Goal: Task Accomplishment & Management: Use online tool/utility

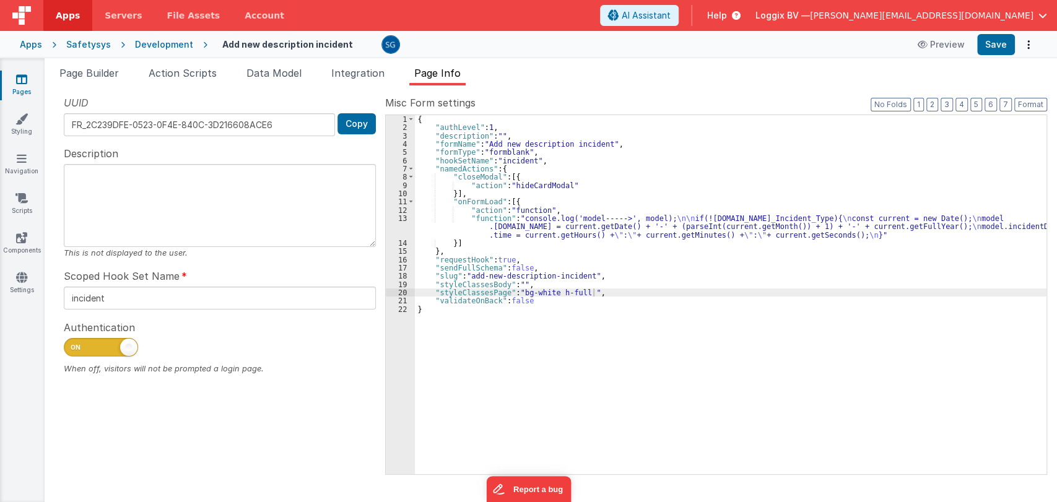
click at [299, 63] on div "Page Builder Action Scripts Data Model Integration Page Info Snippet Library Na…" at bounding box center [551, 280] width 1013 height 444
click at [577, 359] on div "{ "authLevel" : 1 , "description" : "" , "formName" : "Add new description inci…" at bounding box center [731, 303] width 632 height 376
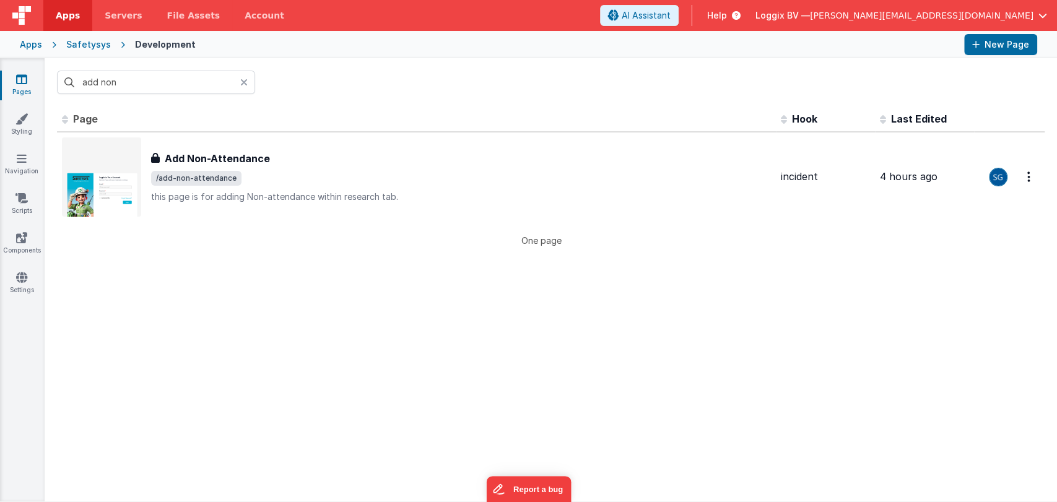
click at [243, 80] on icon at bounding box center [243, 82] width 7 height 10
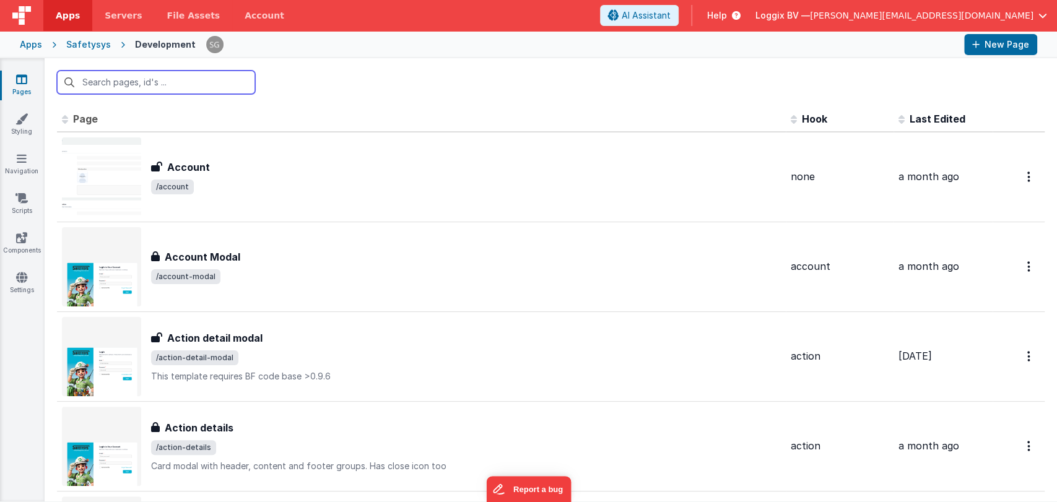
click at [213, 81] on input "text" at bounding box center [156, 83] width 198 height 24
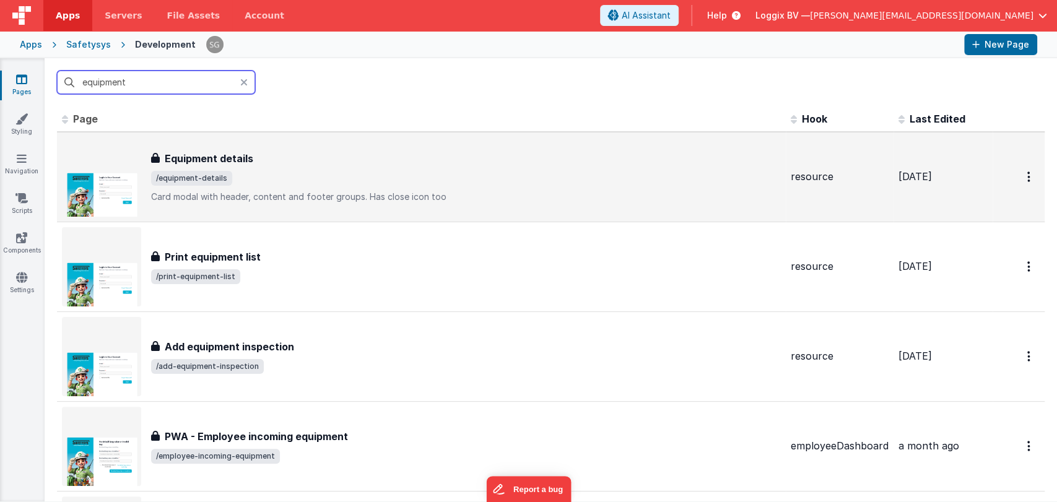
type input "equipment"
click at [258, 189] on div "Equipment details Equipment details /equipment-details Card modal with header, …" at bounding box center [466, 177] width 630 height 52
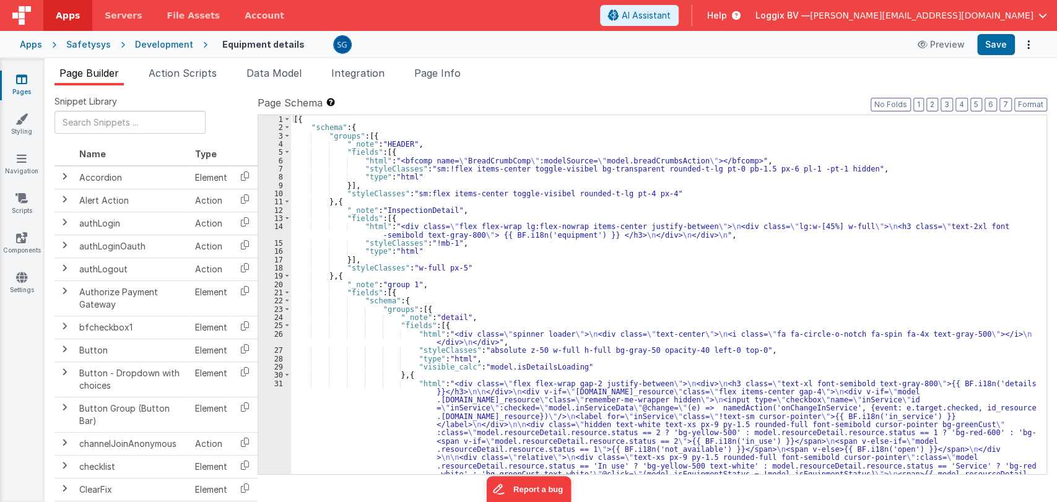
click at [530, 294] on div "[{ "schema" : { "groups" : [{ "_note" : "HEADER" , "fields" : [{ "html" : "<bfc…" at bounding box center [663, 435] width 745 height 640
click at [764, 353] on div "[{ "schema" : { "groups" : [{ "_note" : "HEADER" , "fields" : [{ "html" : "<bfc…" at bounding box center [663, 435] width 745 height 640
click at [411, 291] on div "[{ "schema" : { "groups" : [{ "_note" : "HEADER" , "fields" : [{ "html" : "<bfc…" at bounding box center [663, 435] width 745 height 640
click at [510, 278] on div "[{ "schema" : { "groups" : [{ "_note" : "HEADER" , "fields" : [{ "html" : "<bfc…" at bounding box center [663, 435] width 745 height 640
click at [446, 289] on div "[{ "schema" : { "groups" : [{ "_note" : "HEADER" , "fields" : [{ "html" : "<bfc…" at bounding box center [663, 435] width 745 height 640
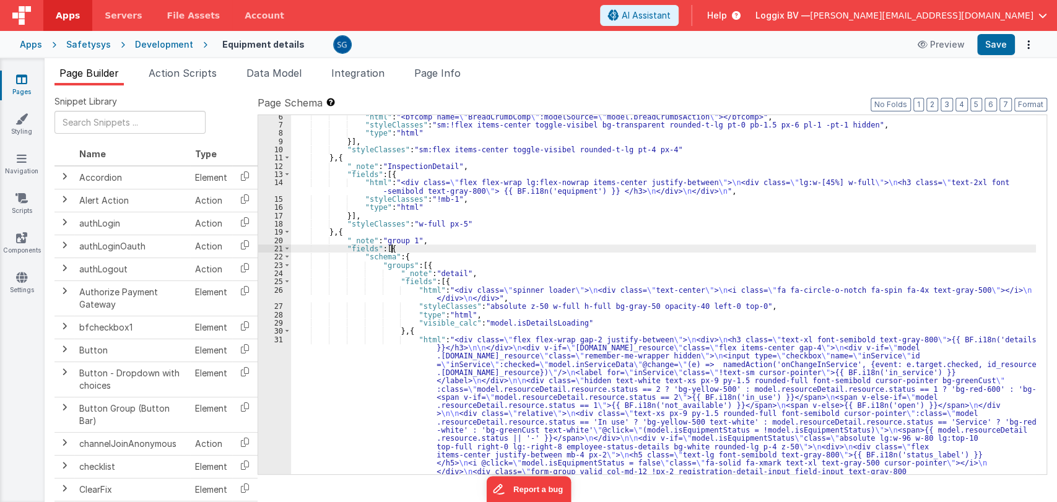
scroll to position [44, 0]
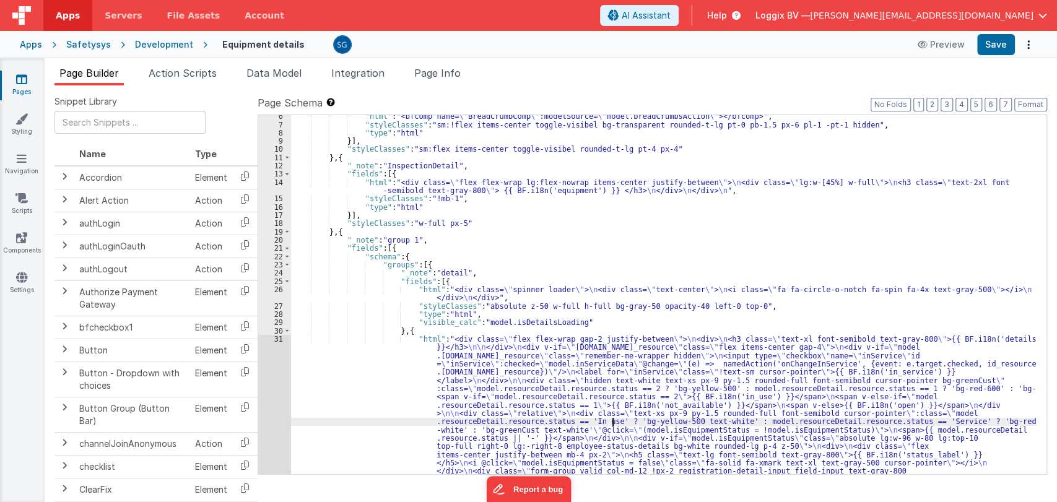
click at [614, 422] on div ""html" : "<bfcomp name= \" BreadCrumbComp \" :modelSource= \" model.breadCrumbs…" at bounding box center [663, 432] width 745 height 640
click at [488, 340] on div ""html" : "<bfcomp name= \" BreadCrumbComp \" :modelSource= \" model.breadCrumbs…" at bounding box center [663, 432] width 745 height 640
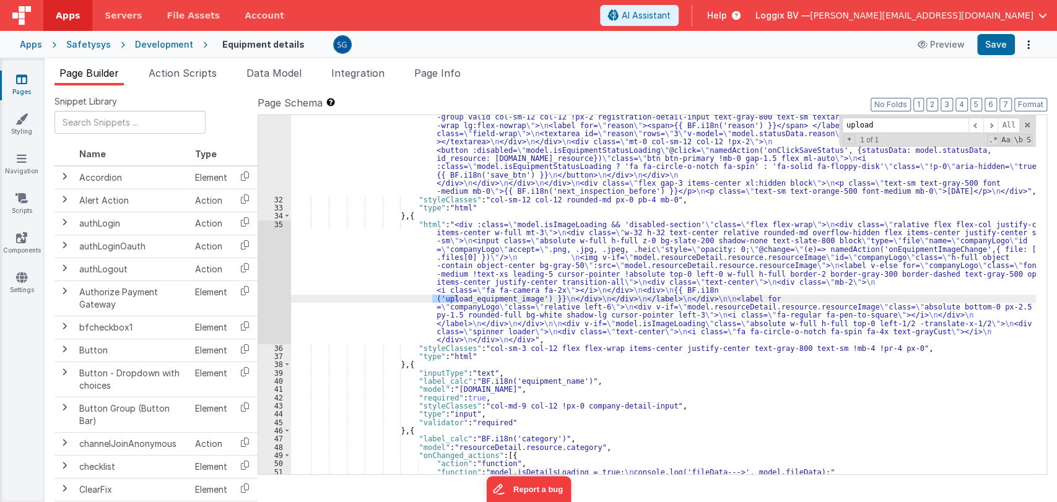
scroll to position [456, 0]
type input "upload"
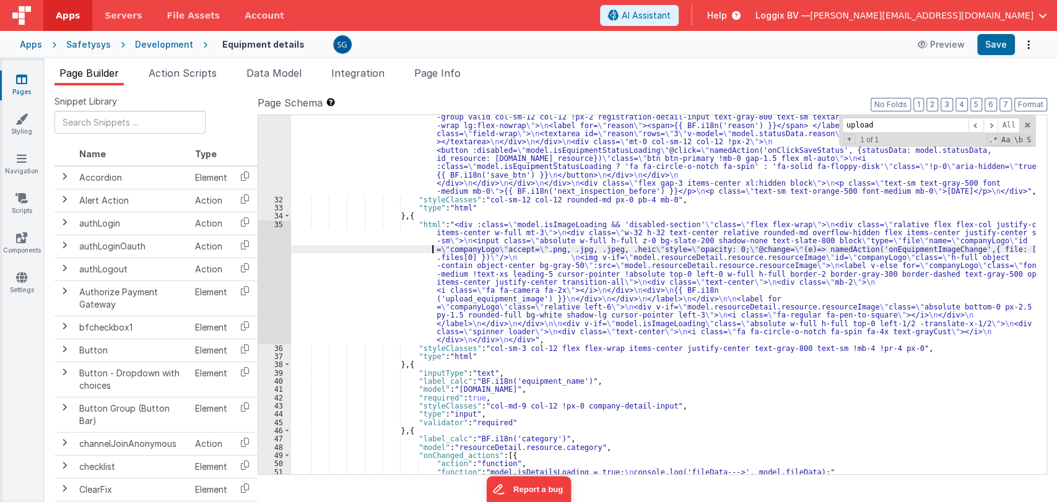
click at [434, 247] on div ""html" : "<div class= \" flex flex-wrap gap-2 justify-between \" > \n <div> \n …" at bounding box center [663, 243] width 745 height 640
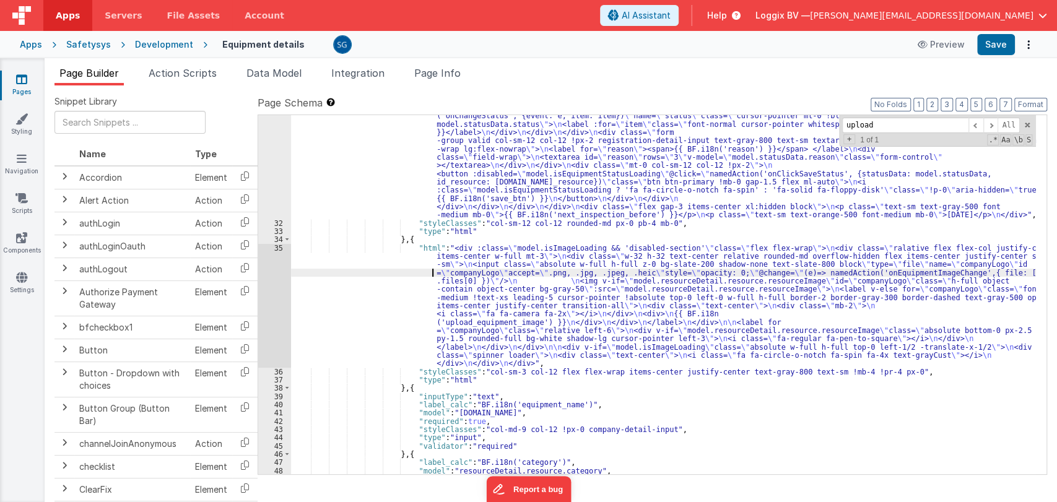
scroll to position [432, 0]
click at [279, 247] on div "35" at bounding box center [274, 306] width 33 height 124
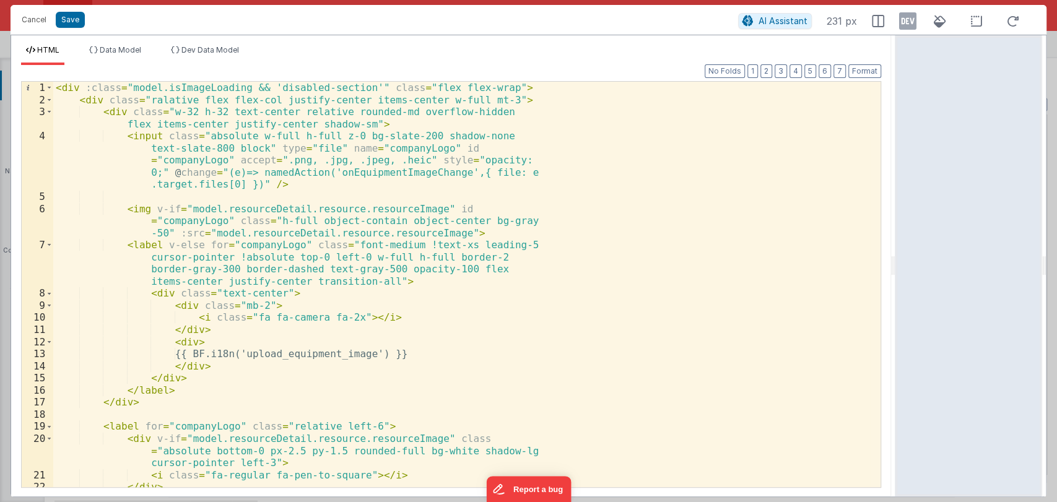
drag, startPoint x: 528, startPoint y: 269, endPoint x: 942, endPoint y: 264, distance: 413.8
click at [942, 264] on html "Cancel Save AI Assistant 231 px HTML Data Model Dev Data Model Format 7 6 5 4 3…" at bounding box center [528, 251] width 1057 height 502
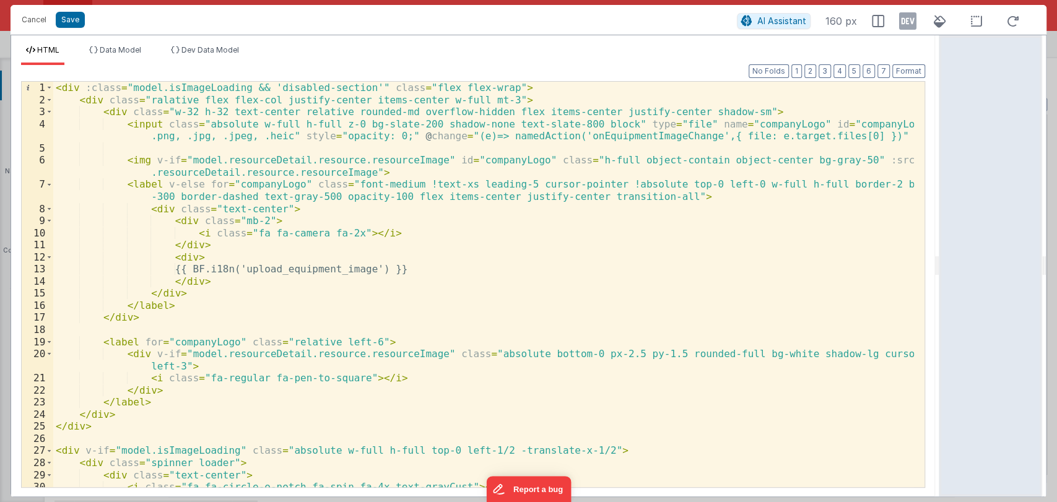
click at [614, 136] on div "< div :class = "model.isImageLoading && 'disabled-section'" class = "flex flex-…" at bounding box center [483, 297] width 861 height 430
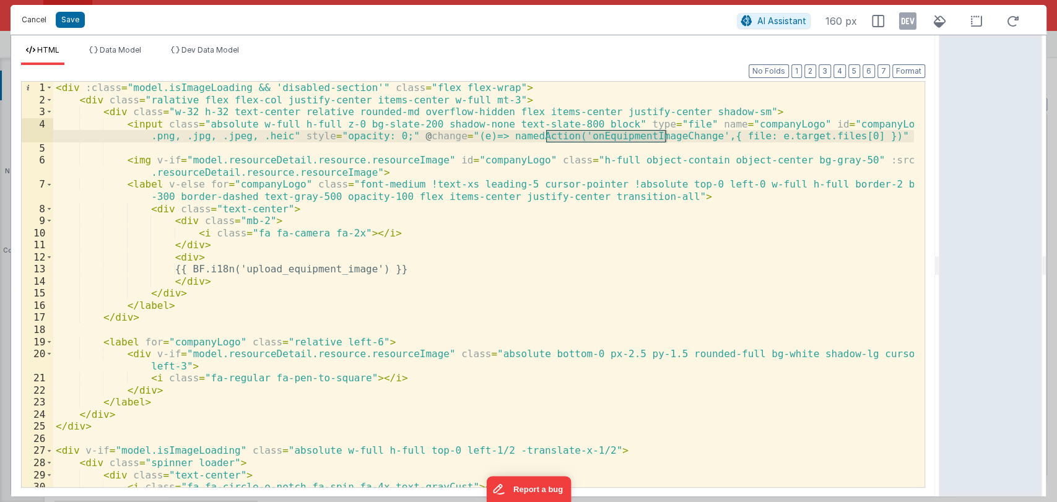
click at [38, 22] on button "Cancel" at bounding box center [33, 19] width 37 height 17
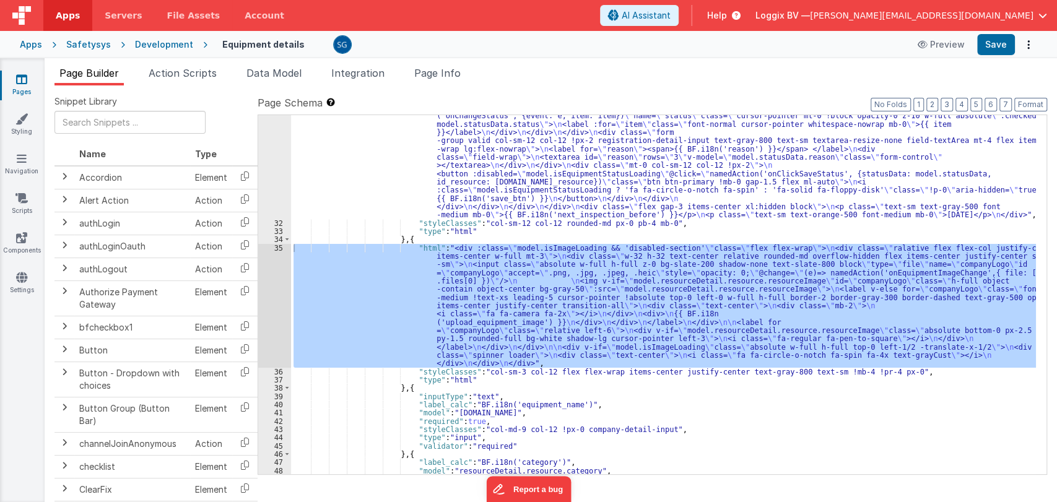
click at [179, 72] on div at bounding box center [528, 251] width 1057 height 502
click at [179, 72] on span "Action Scripts" at bounding box center [183, 73] width 68 height 12
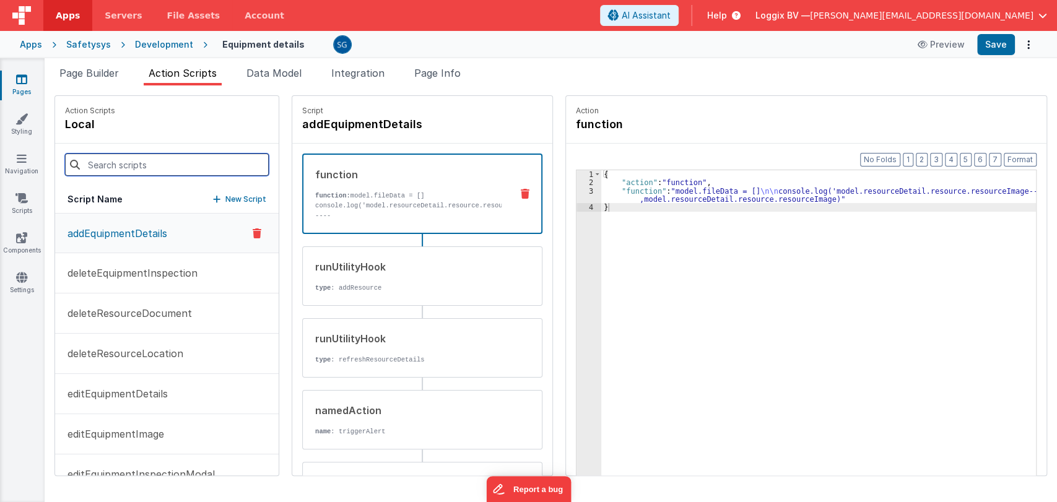
click at [161, 162] on input at bounding box center [167, 165] width 204 height 22
paste input "onEquipmentImageChange"
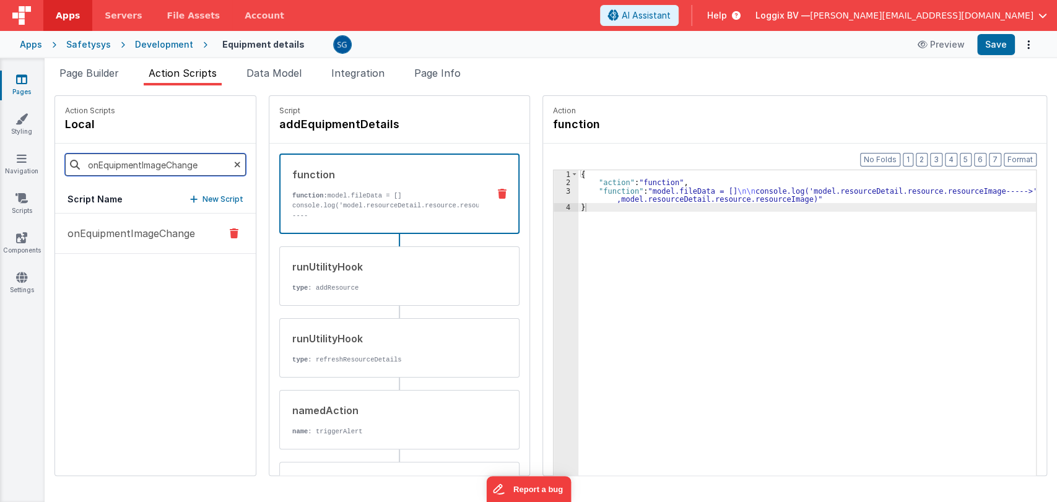
type input "onEquipmentImageChange"
click at [141, 230] on p "onEquipmentImageChange" at bounding box center [127, 233] width 135 height 15
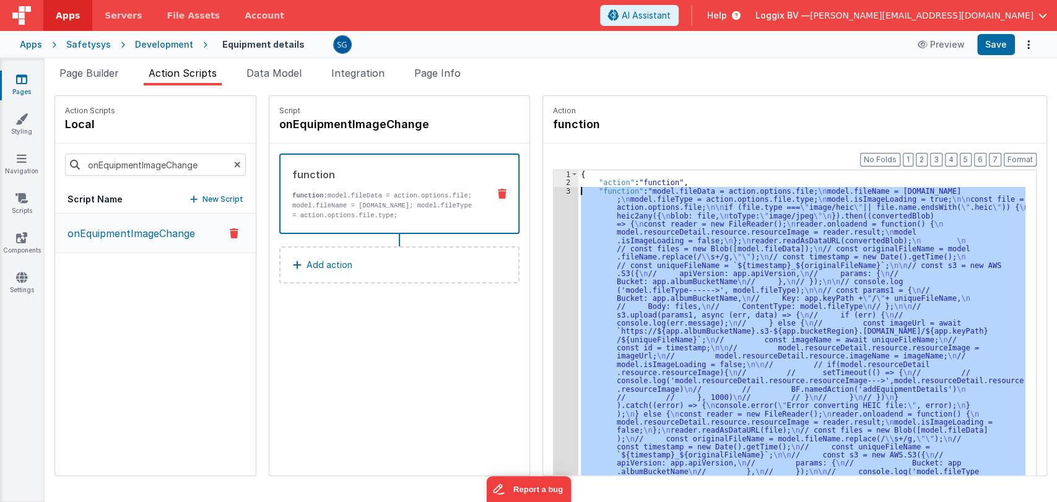
click at [555, 190] on div "3" at bounding box center [566, 496] width 25 height 619
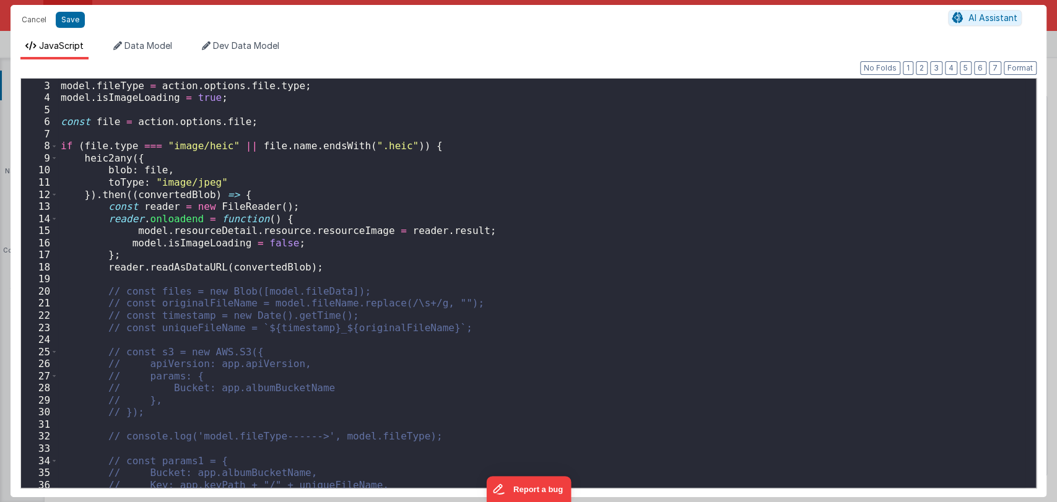
scroll to position [0, 0]
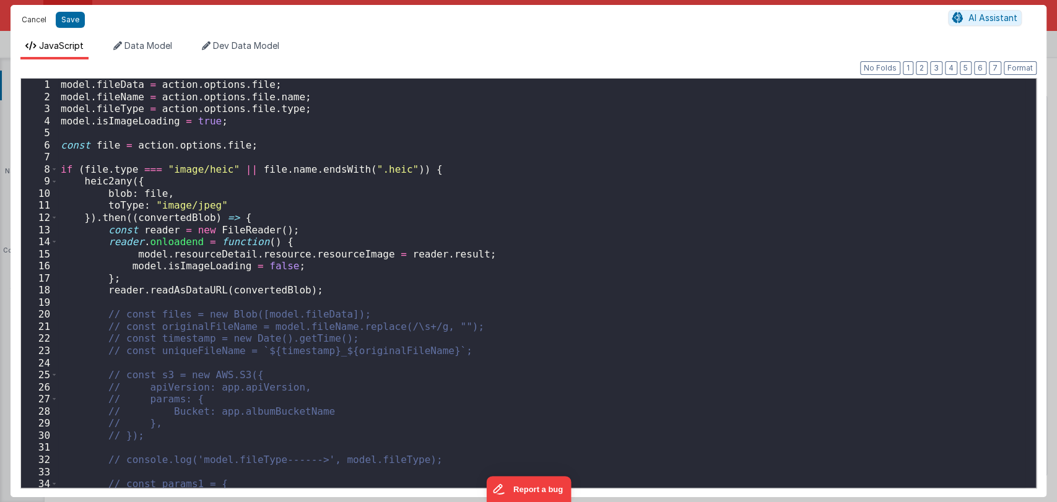
click at [40, 21] on button "Cancel" at bounding box center [33, 19] width 37 height 17
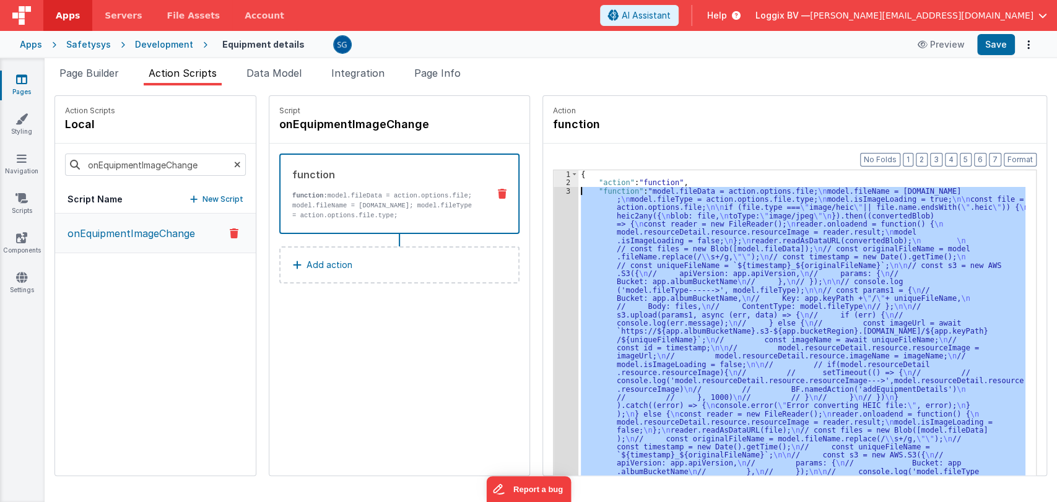
click at [641, 223] on div "{ "action" : "function" , "function" : "model.fileData = action.options.file; \…" at bounding box center [802, 342] width 447 height 344
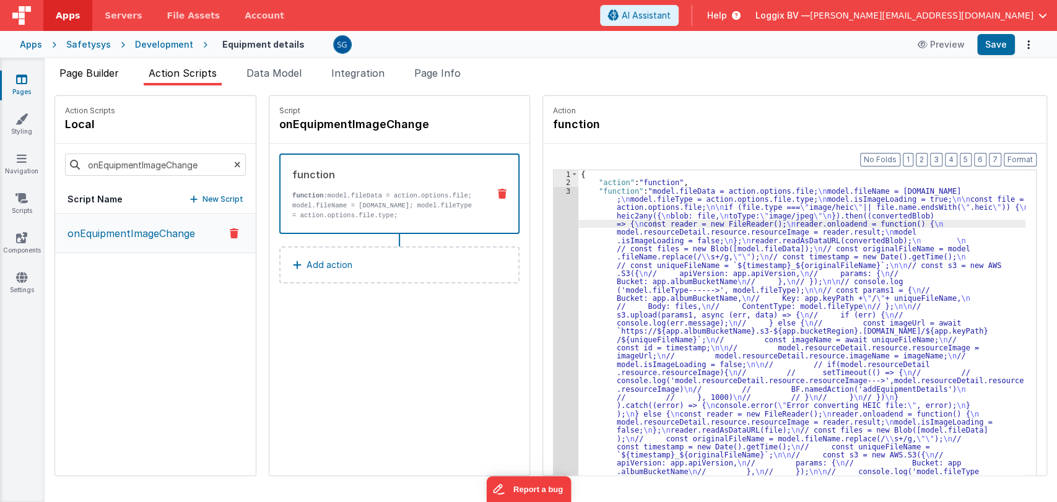
click at [102, 71] on span "Page Builder" at bounding box center [88, 73] width 59 height 12
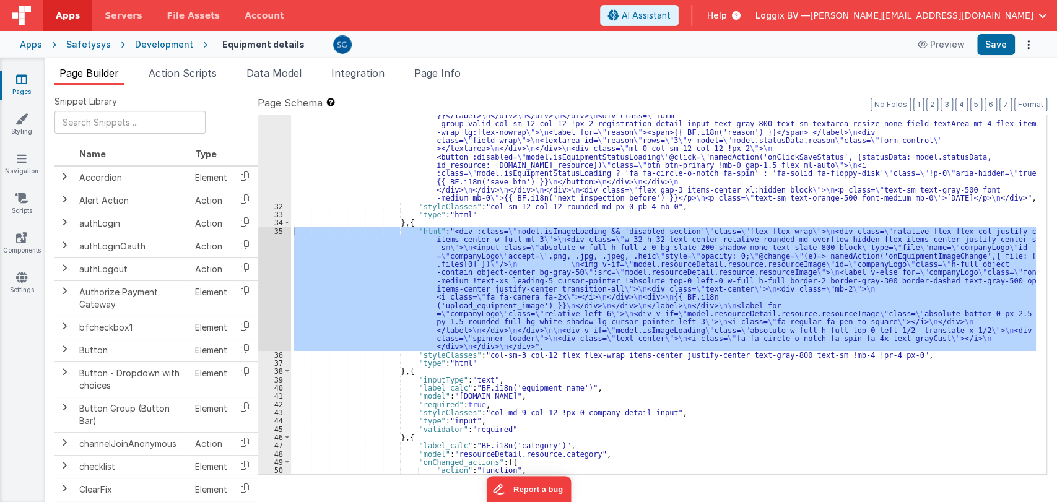
scroll to position [450, 0]
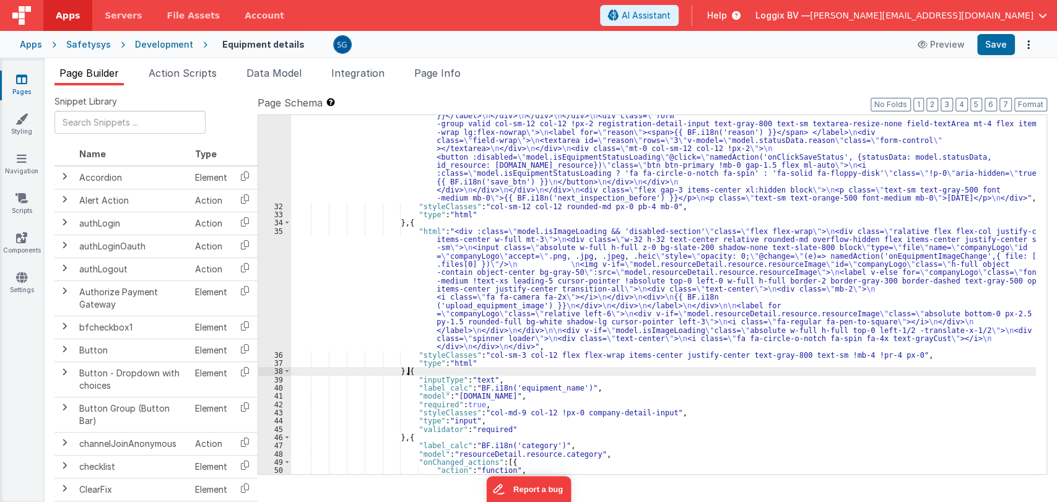
click at [619, 371] on div ""html" : "<div class= \" flex flex-wrap gap-2 justify-between \" > \n <div> \n …" at bounding box center [663, 250] width 745 height 640
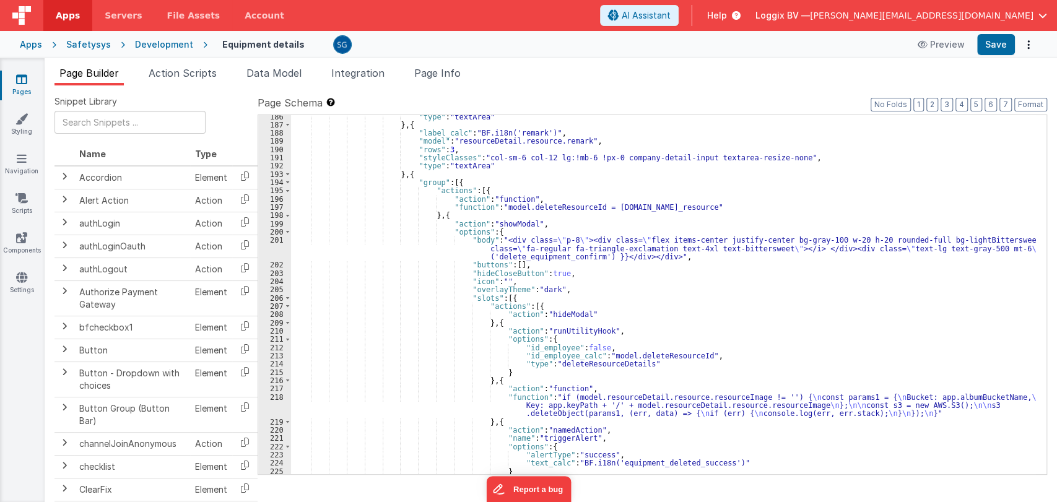
scroll to position [1912, 0]
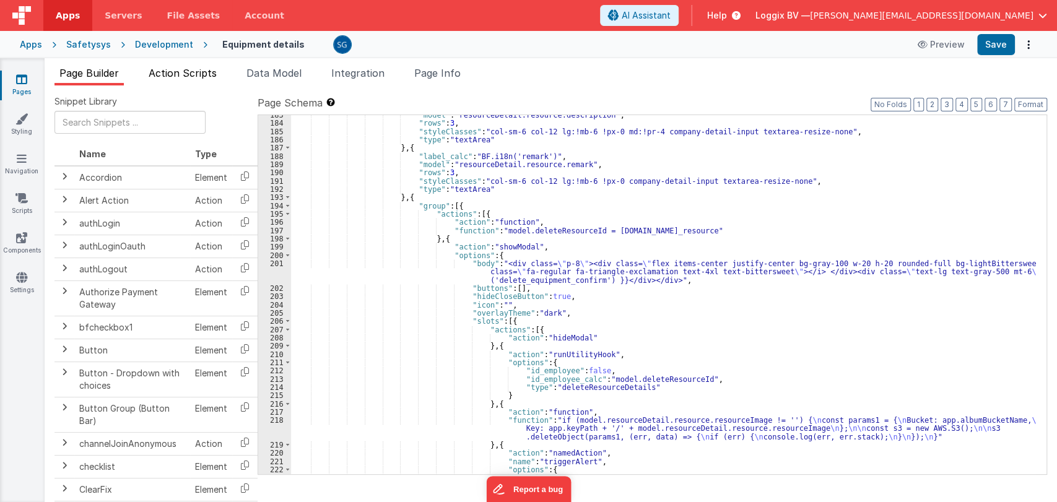
click at [183, 81] on li "Action Scripts" at bounding box center [183, 76] width 78 height 20
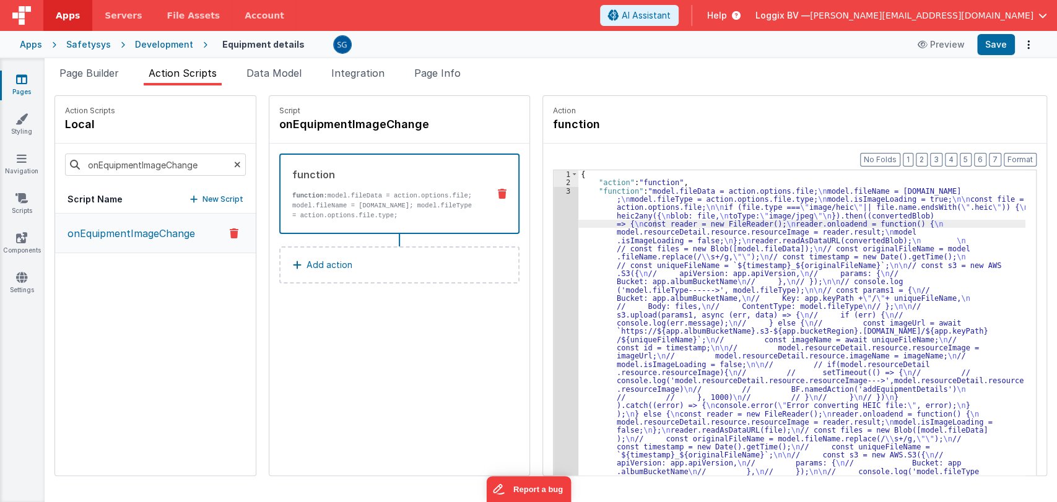
click at [144, 234] on p "onEquipmentImageChange" at bounding box center [127, 233] width 135 height 15
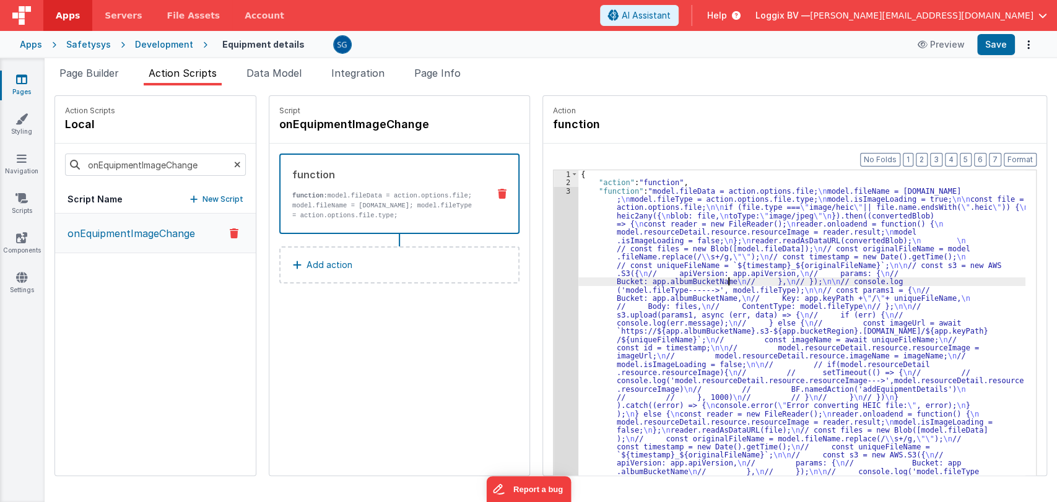
click at [554, 188] on div "3" at bounding box center [566, 496] width 25 height 619
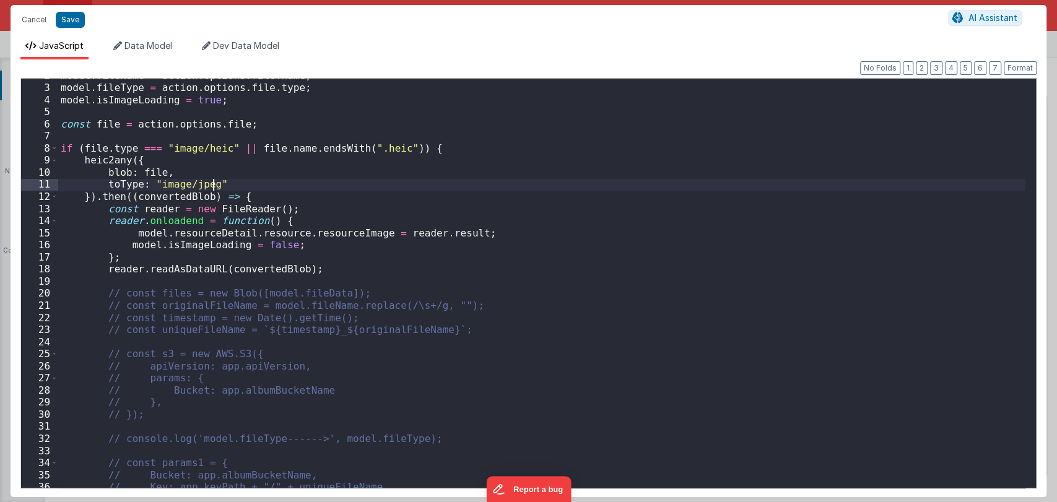
scroll to position [0, 0]
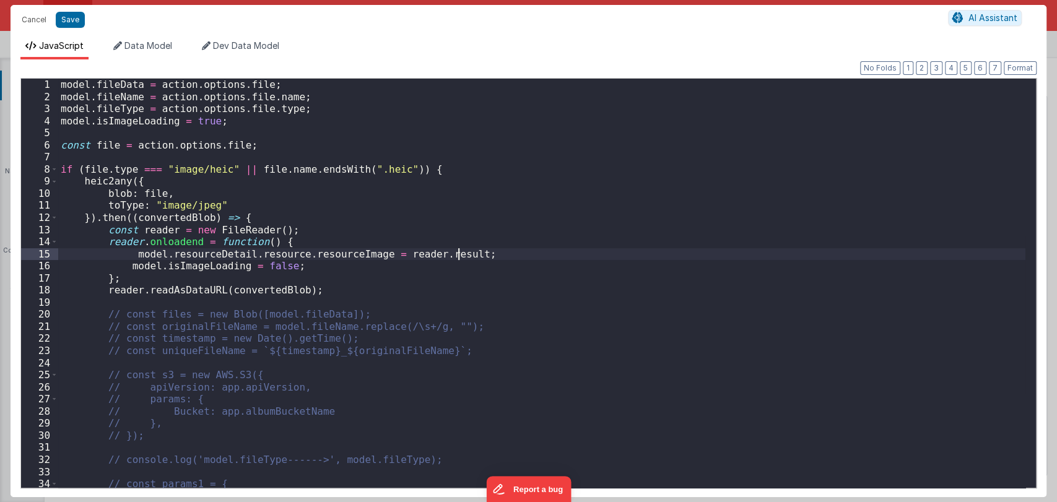
click at [560, 249] on div "model . fileData = action . options . file ; model . fileName = action . option…" at bounding box center [542, 296] width 968 height 434
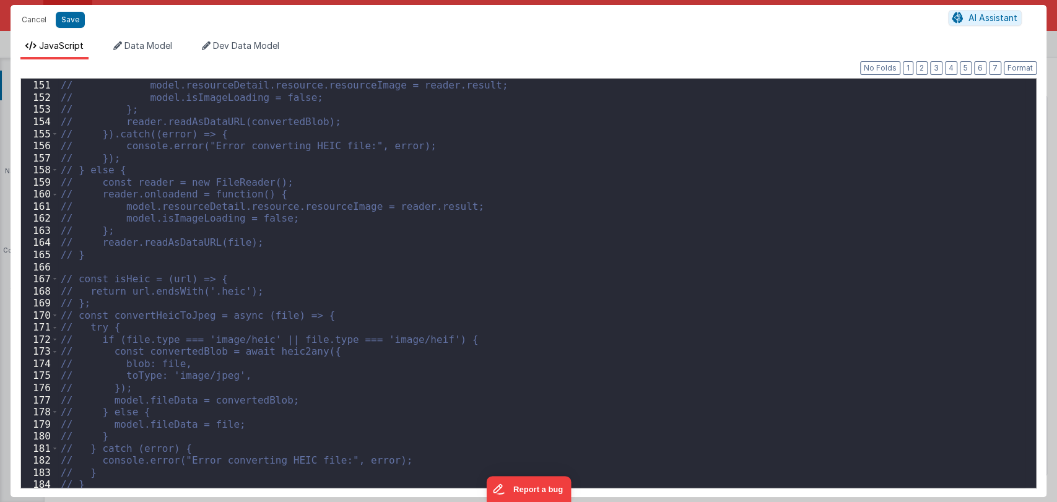
scroll to position [1879, 0]
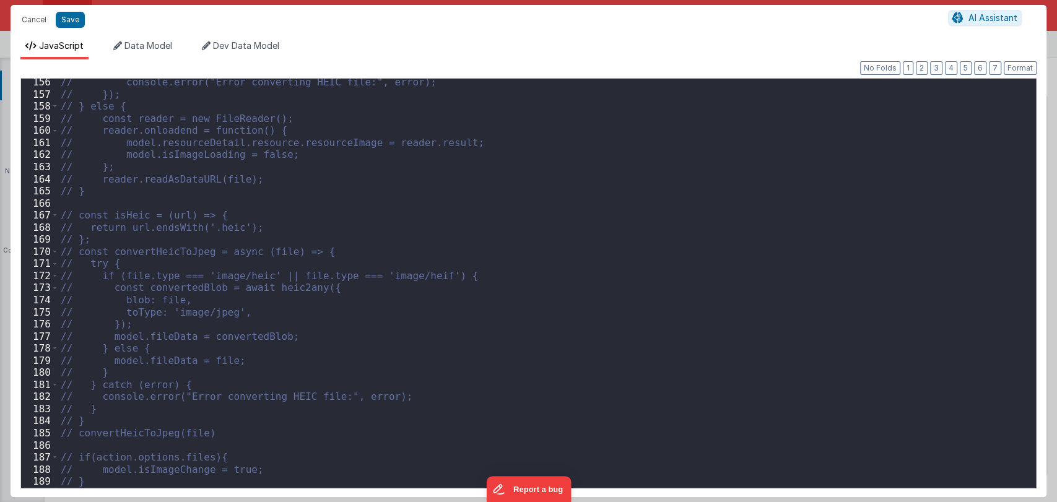
click at [501, 307] on div "// console.error("Error converting HEIC file:", error); // }); // } else { // c…" at bounding box center [542, 293] width 968 height 434
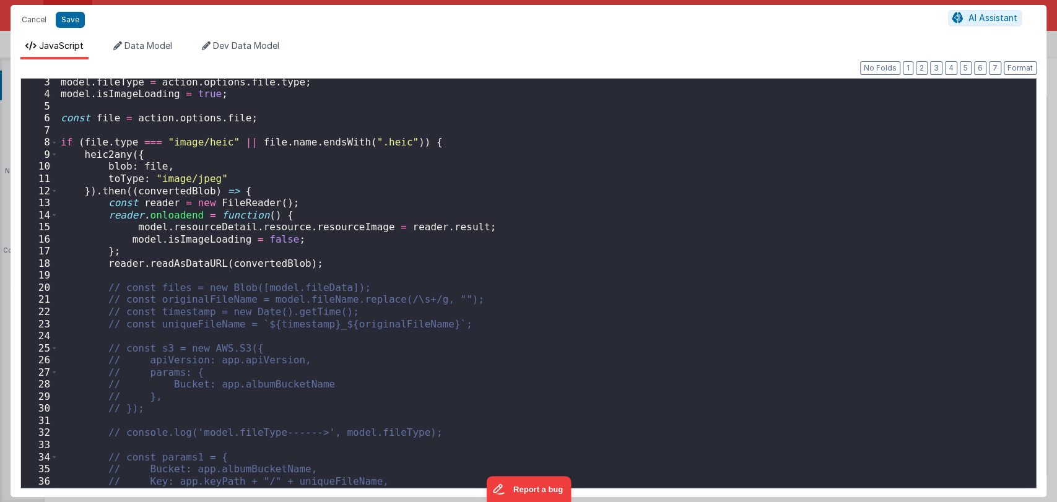
scroll to position [28, 0]
click at [492, 337] on div "model . fileType = action . options . file . type ; model . isImageLoading = tr…" at bounding box center [542, 291] width 968 height 434
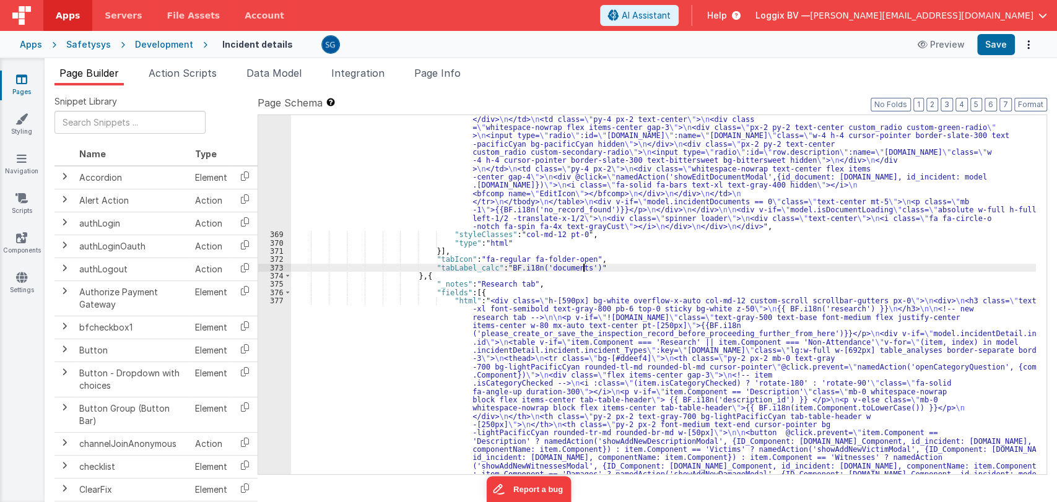
scroll to position [5055, 0]
